Goal: Task Accomplishment & Management: Use online tool/utility

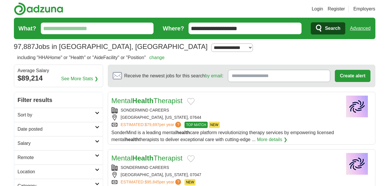
click at [149, 98] on strong "Health" at bounding box center [142, 101] width 21 height 8
click at [88, 29] on input "What?" at bounding box center [97, 29] width 113 height 12
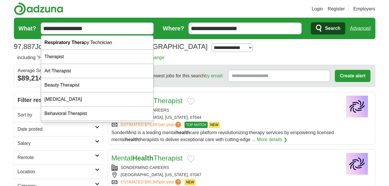
click at [94, 30] on input "**********" at bounding box center [97, 29] width 113 height 12
type input "**********"
click at [311, 22] on button "Search" at bounding box center [328, 28] width 34 height 12
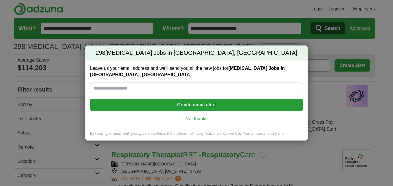
click at [199, 120] on link "No, thanks" at bounding box center [197, 119] width 204 height 6
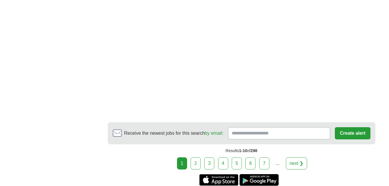
scroll to position [978, 0]
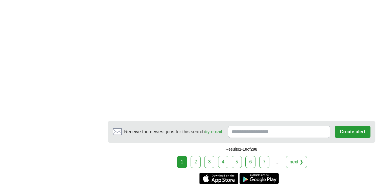
click at [199, 156] on link "2" at bounding box center [196, 162] width 10 height 12
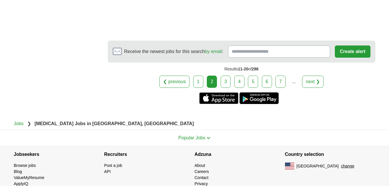
scroll to position [1163, 0]
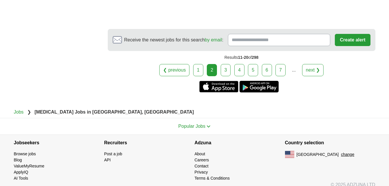
click at [226, 68] on link "3" at bounding box center [226, 70] width 10 height 12
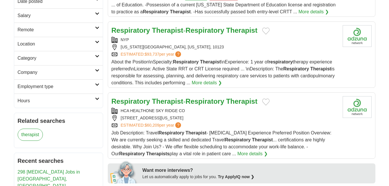
scroll to position [118, 0]
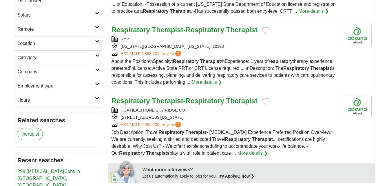
click at [170, 31] on strong "Therapist" at bounding box center [167, 30] width 31 height 8
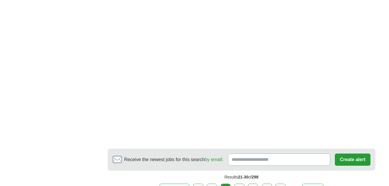
scroll to position [974, 0]
